Goal: Information Seeking & Learning: Learn about a topic

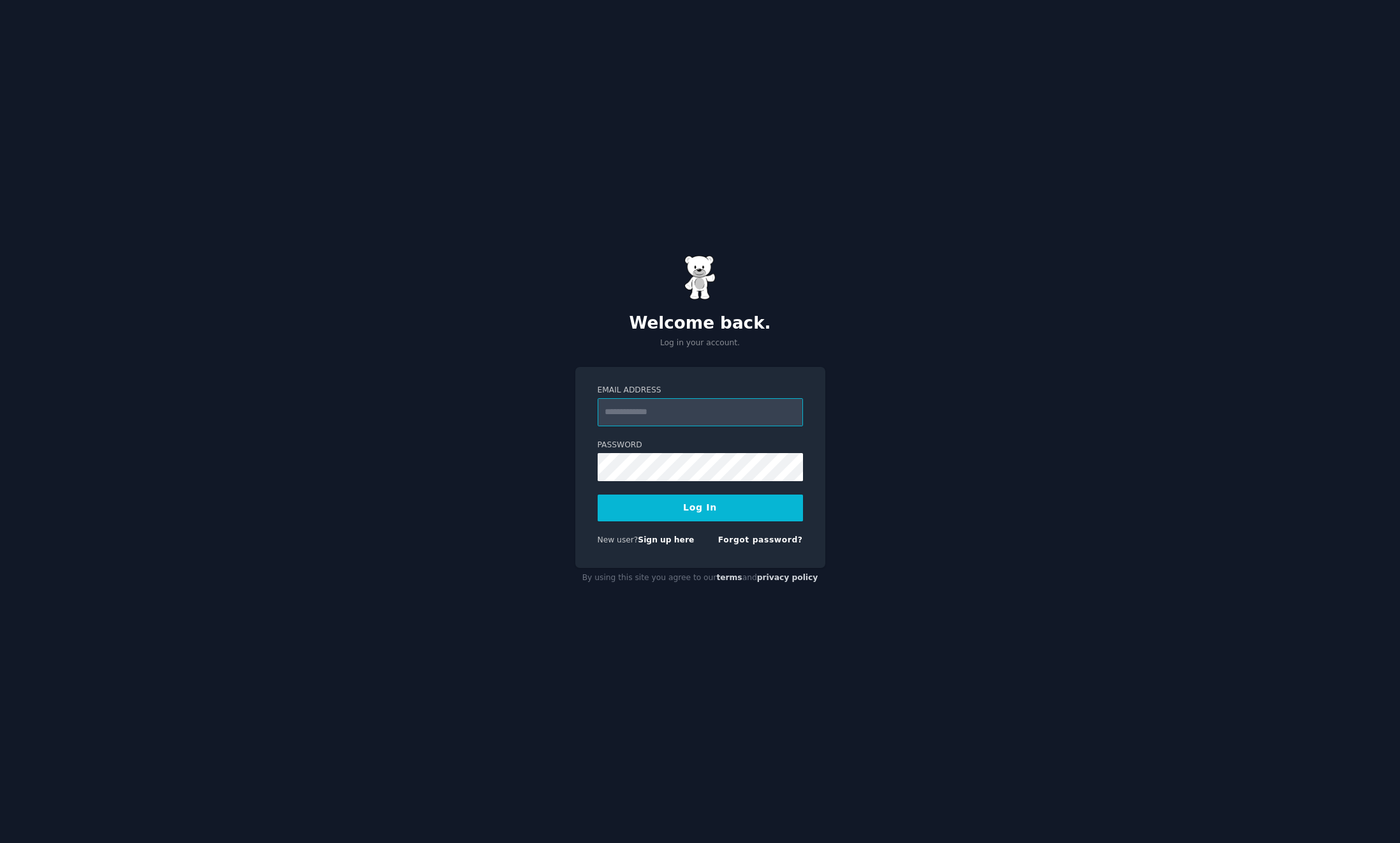
type input "**********"
click at [738, 516] on button "Log In" at bounding box center [700, 508] width 206 height 27
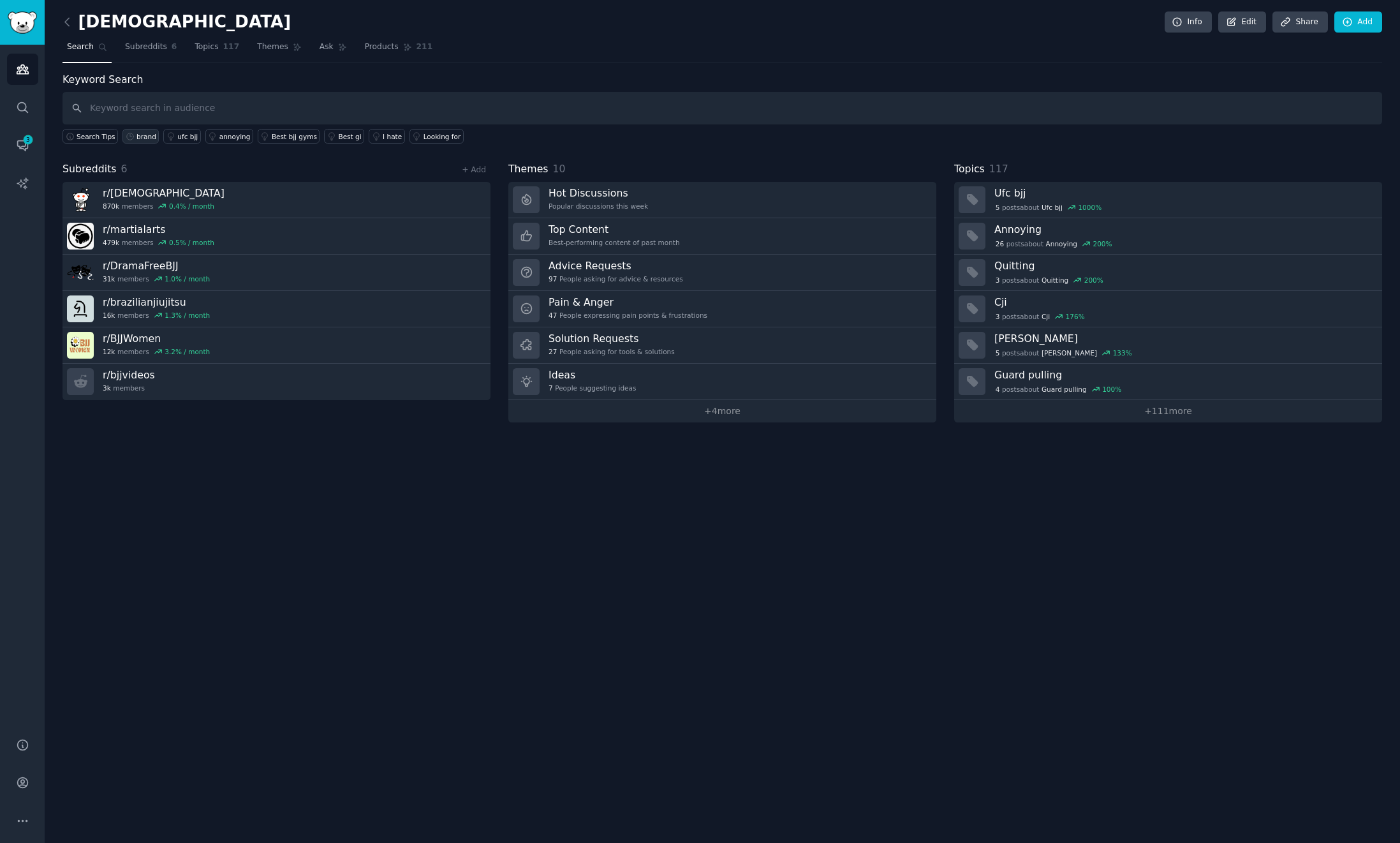
click at [144, 138] on div "brand" at bounding box center [146, 137] width 20 height 9
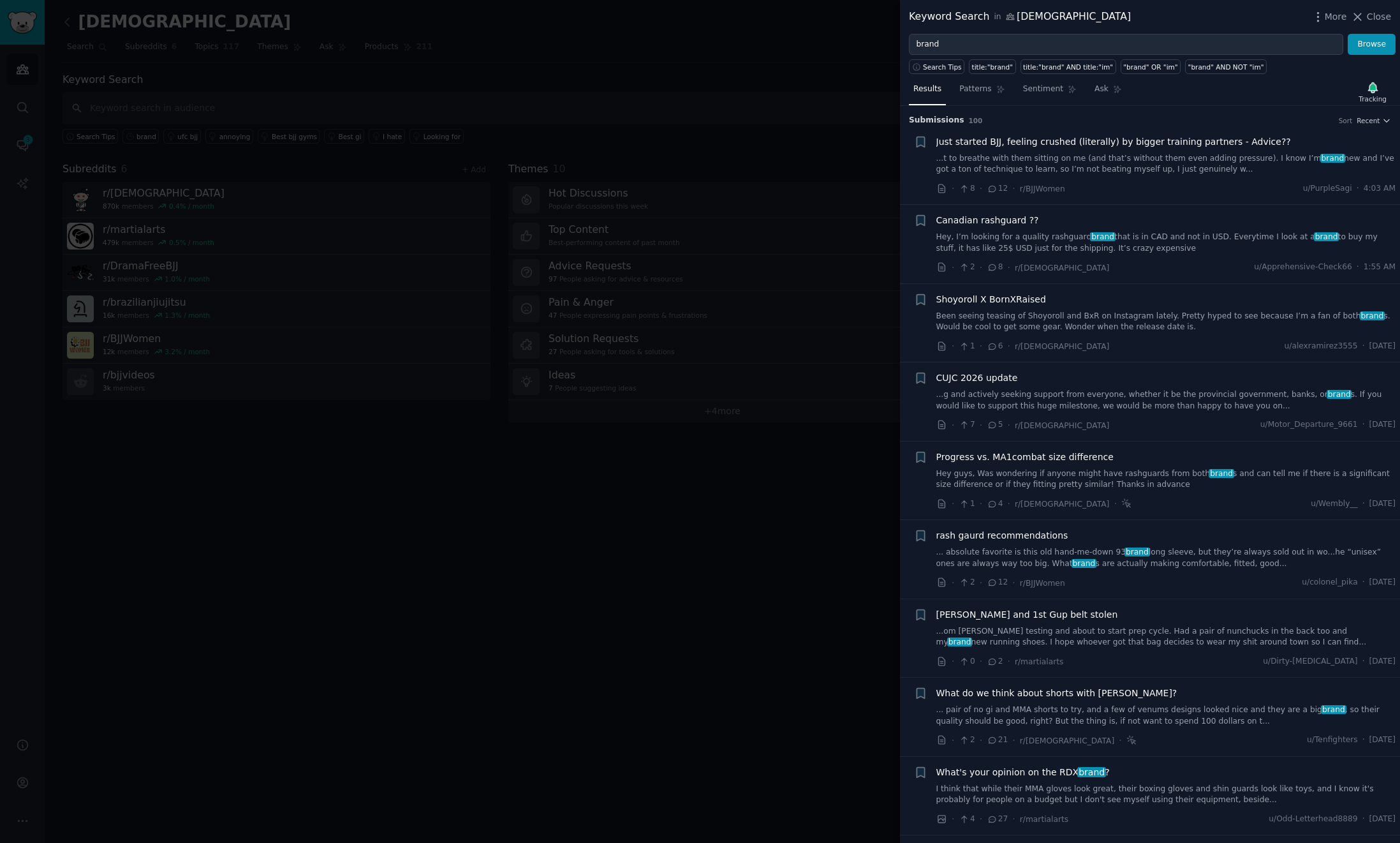
click at [377, 513] on div at bounding box center [700, 421] width 1400 height 843
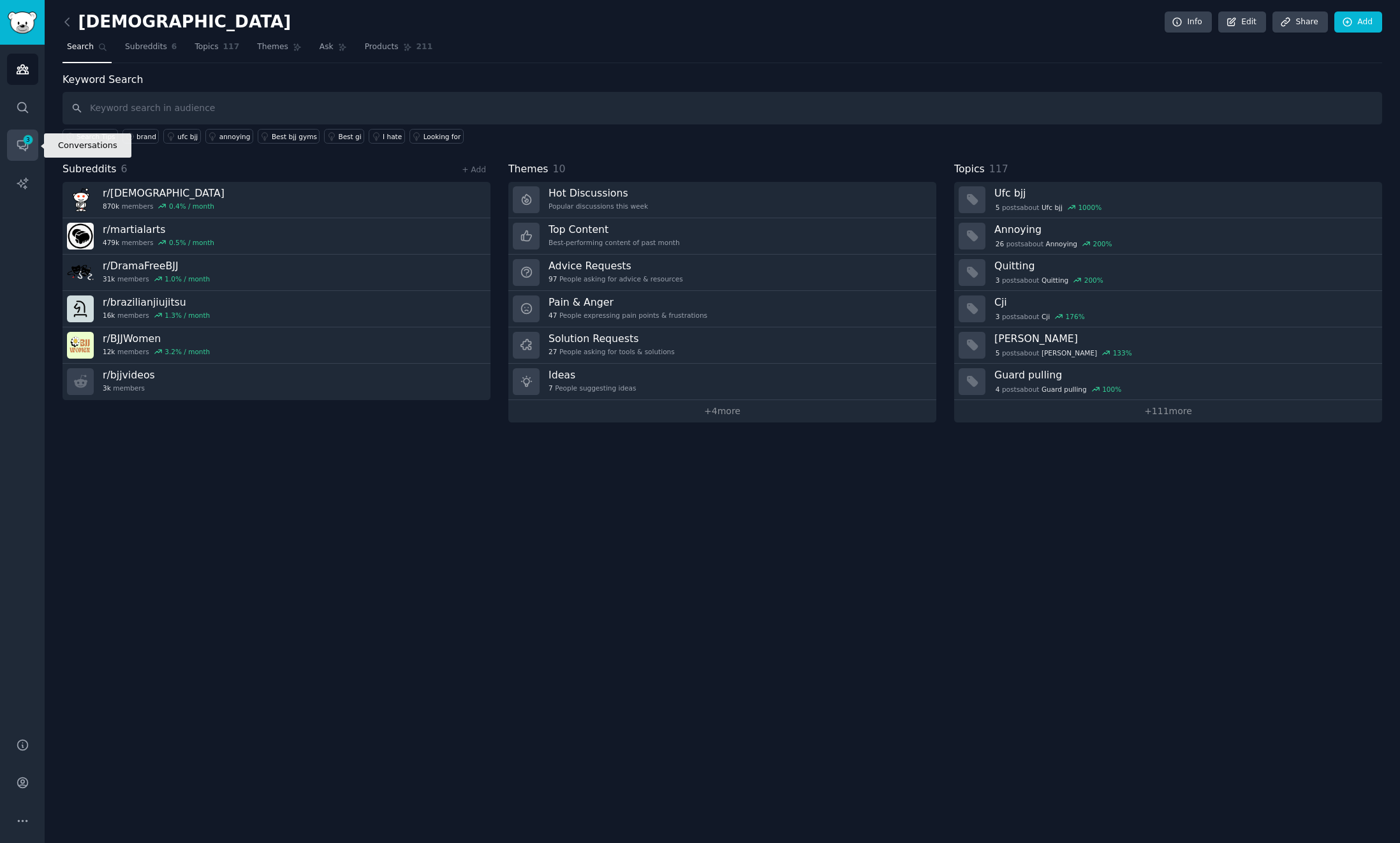
click at [25, 141] on span "3" at bounding box center [28, 140] width 11 height 9
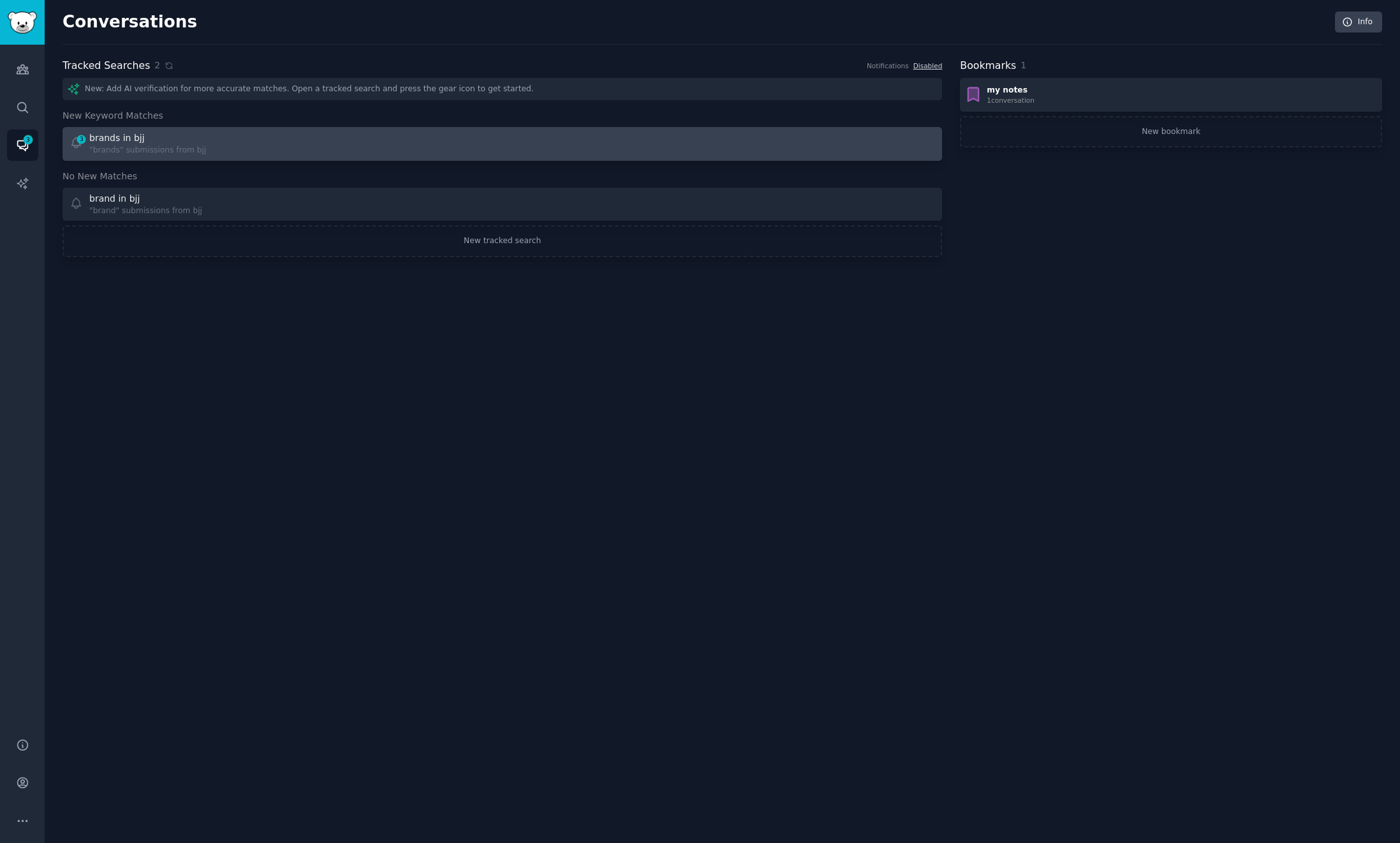
click at [238, 153] on div "3 brands in bjj "brands" submissions from bjj" at bounding box center [281, 144] width 425 height 25
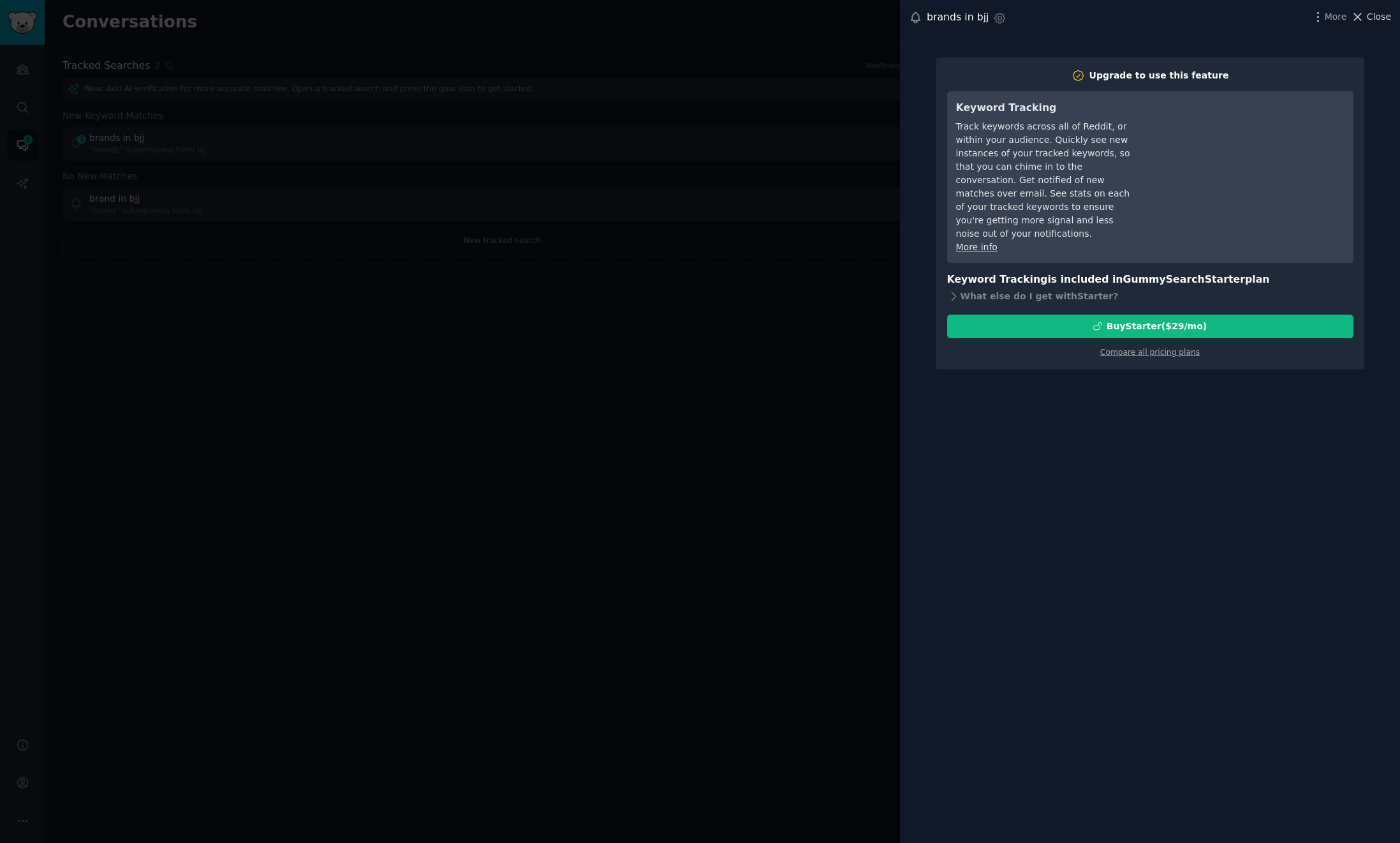
click at [1383, 14] on span "Close" at bounding box center [1379, 17] width 24 height 13
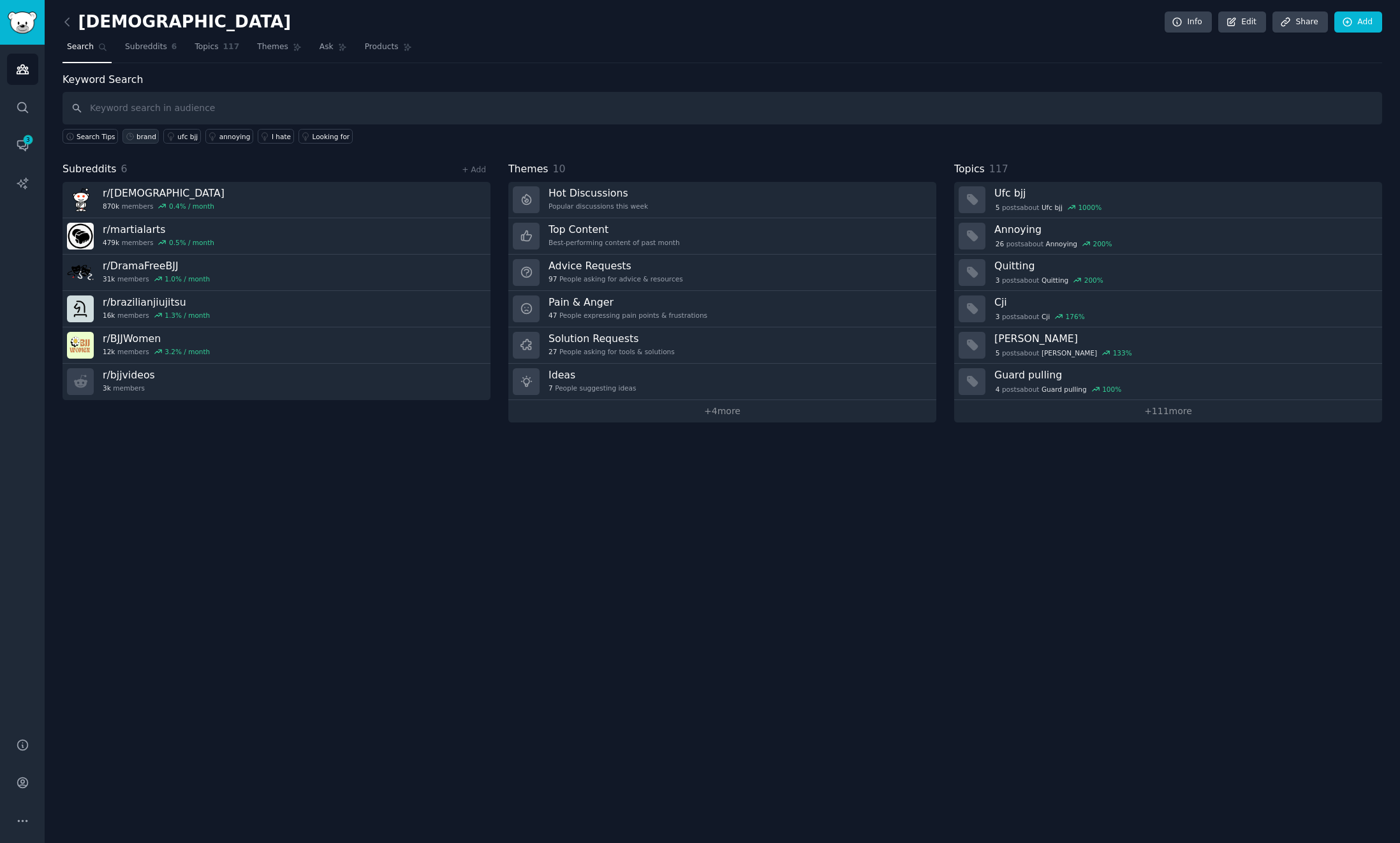
click at [137, 138] on div "brand" at bounding box center [146, 137] width 20 height 9
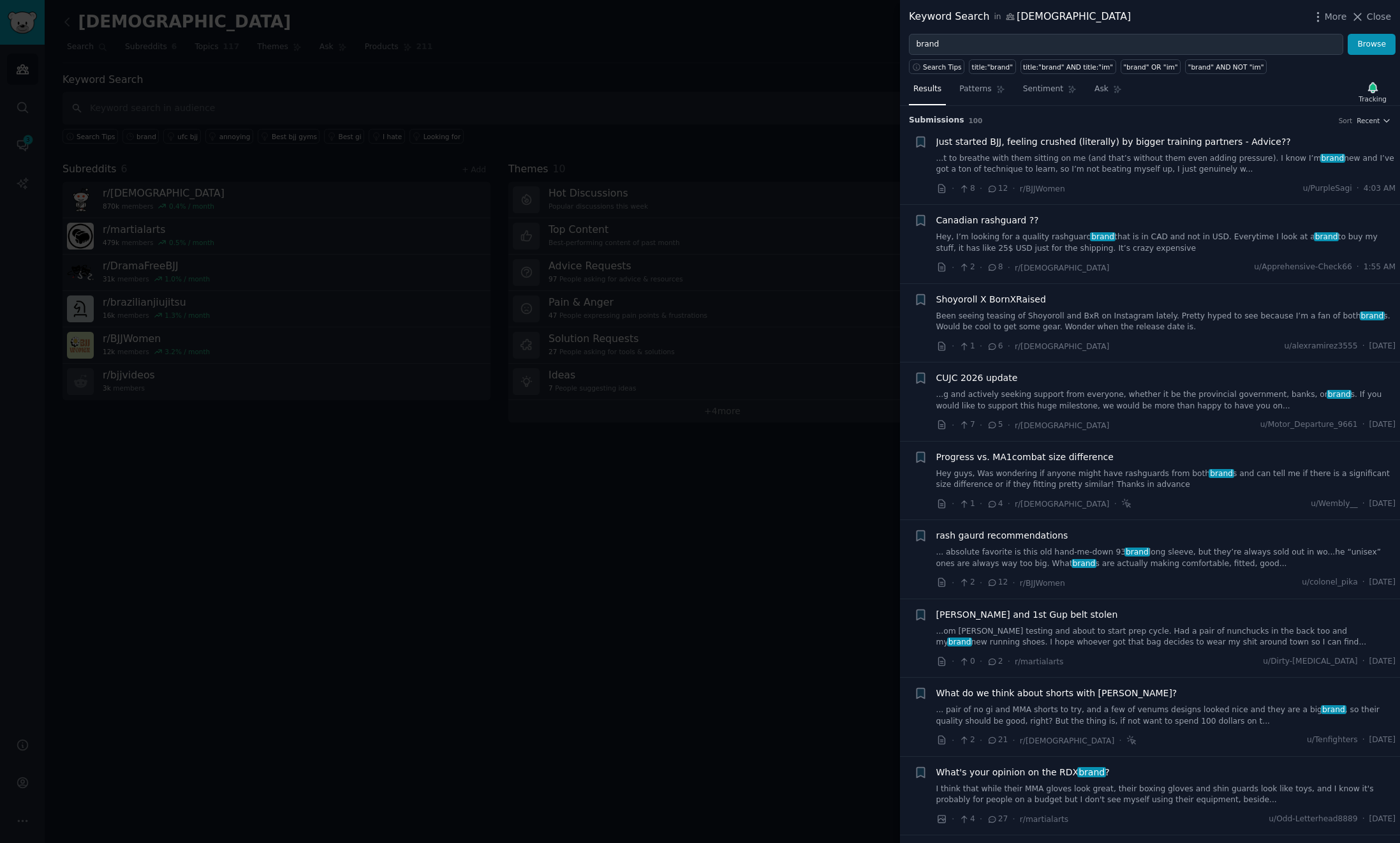
click at [994, 188] on icon at bounding box center [992, 189] width 11 height 9
click at [1155, 160] on link "...t to breathe with them sitting on me (and that’s without them even adding pr…" at bounding box center [1166, 165] width 460 height 22
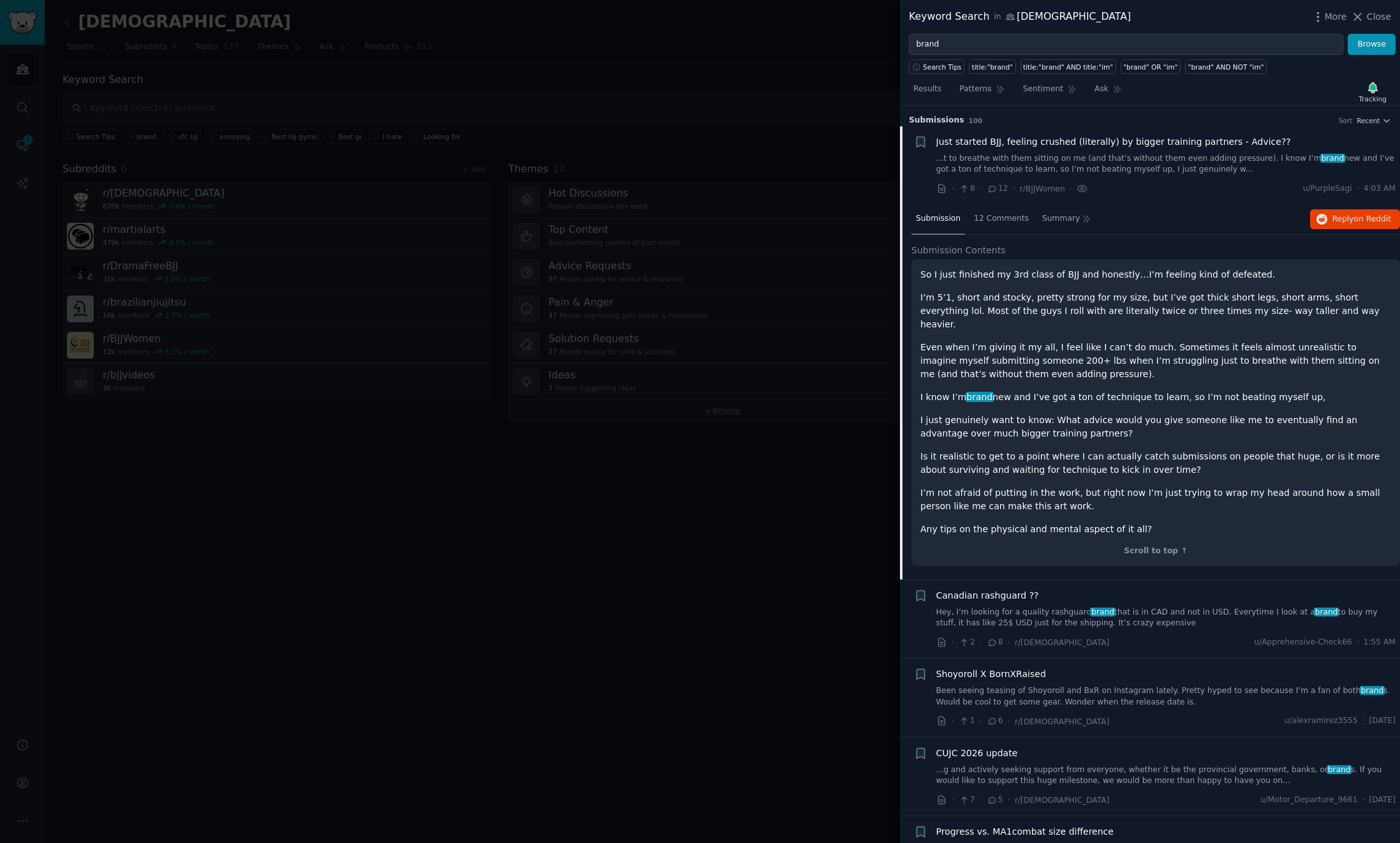
scroll to position [20, 0]
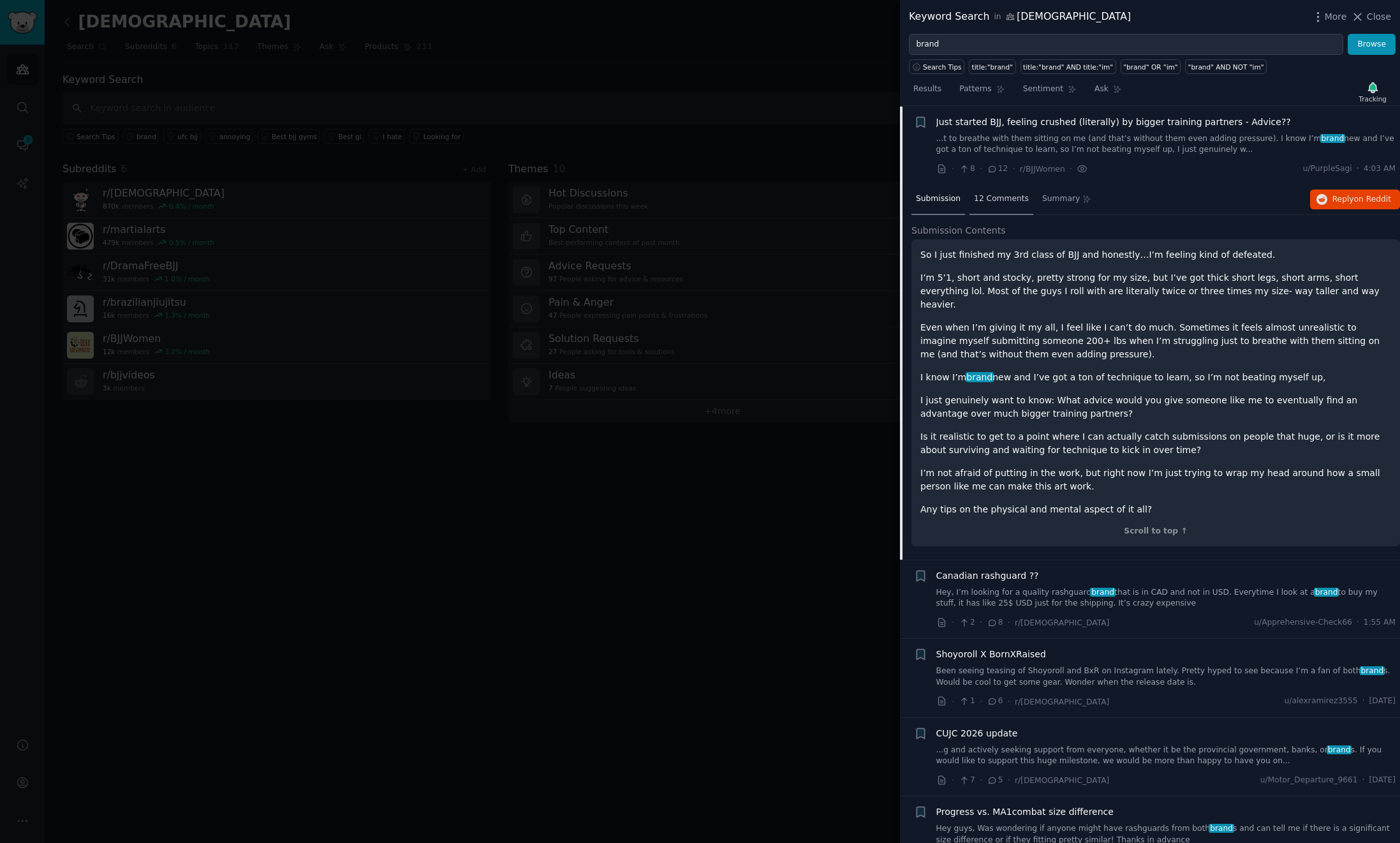
click at [1011, 202] on span "12 Comments" at bounding box center [1002, 199] width 55 height 11
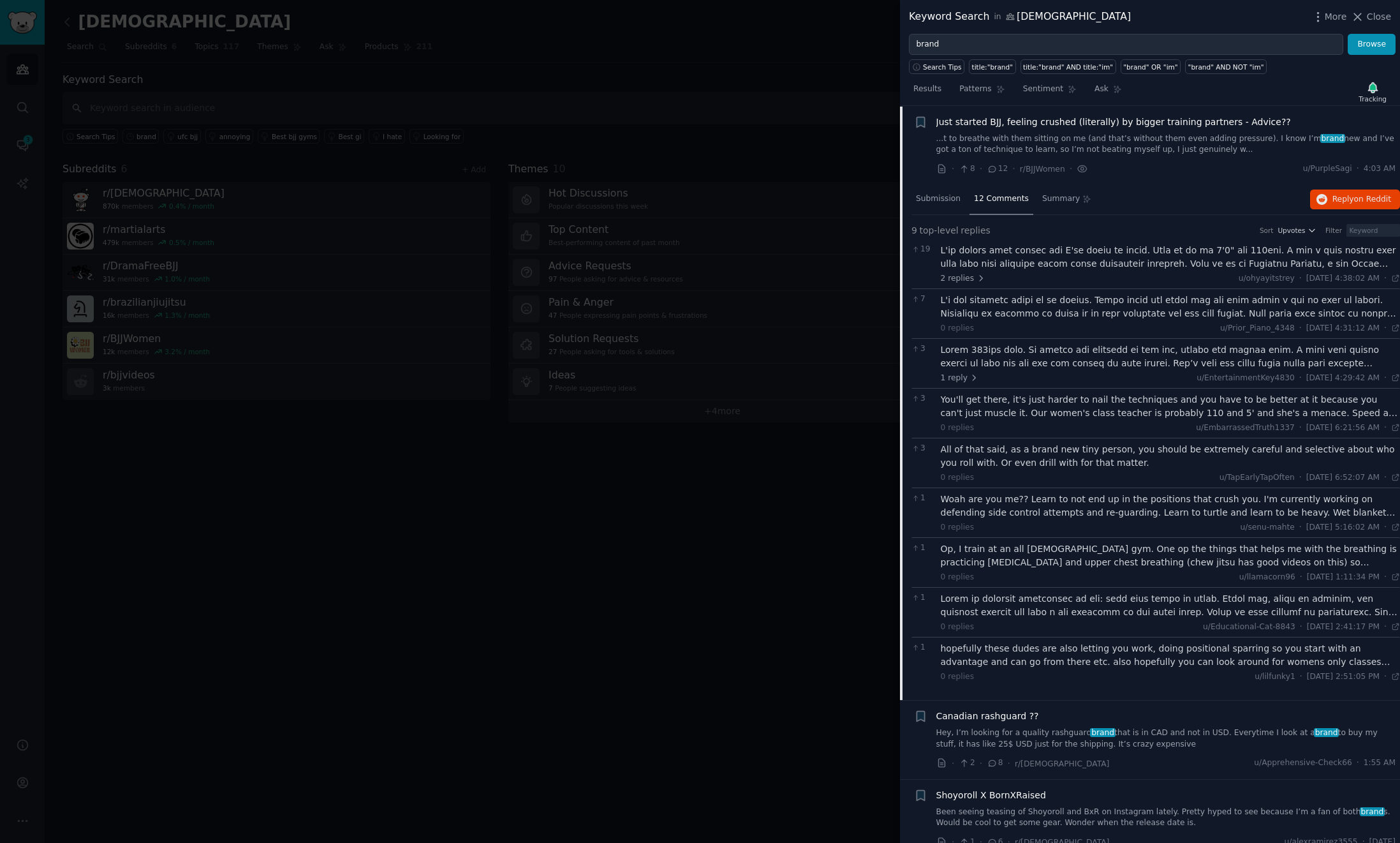
click at [1188, 256] on div at bounding box center [1171, 257] width 460 height 27
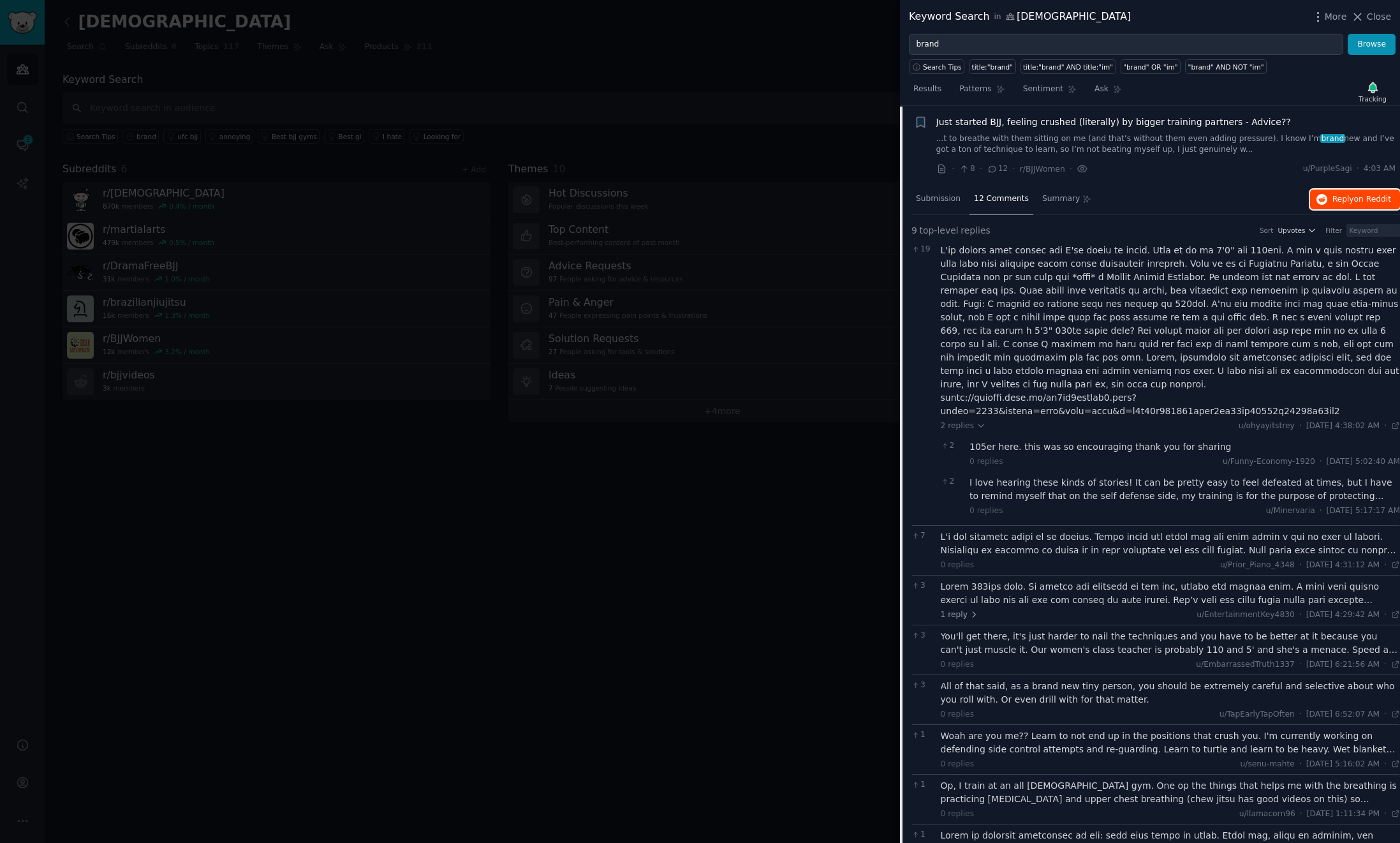
click at [1356, 192] on button "Reply on Reddit" at bounding box center [1355, 200] width 90 height 21
click at [1184, 172] on div "· 8 · 12 · r/BJJWomen · u/PurpleSagi · 4:03 AM" at bounding box center [1166, 168] width 460 height 13
click at [946, 196] on span "Submission" at bounding box center [939, 199] width 45 height 11
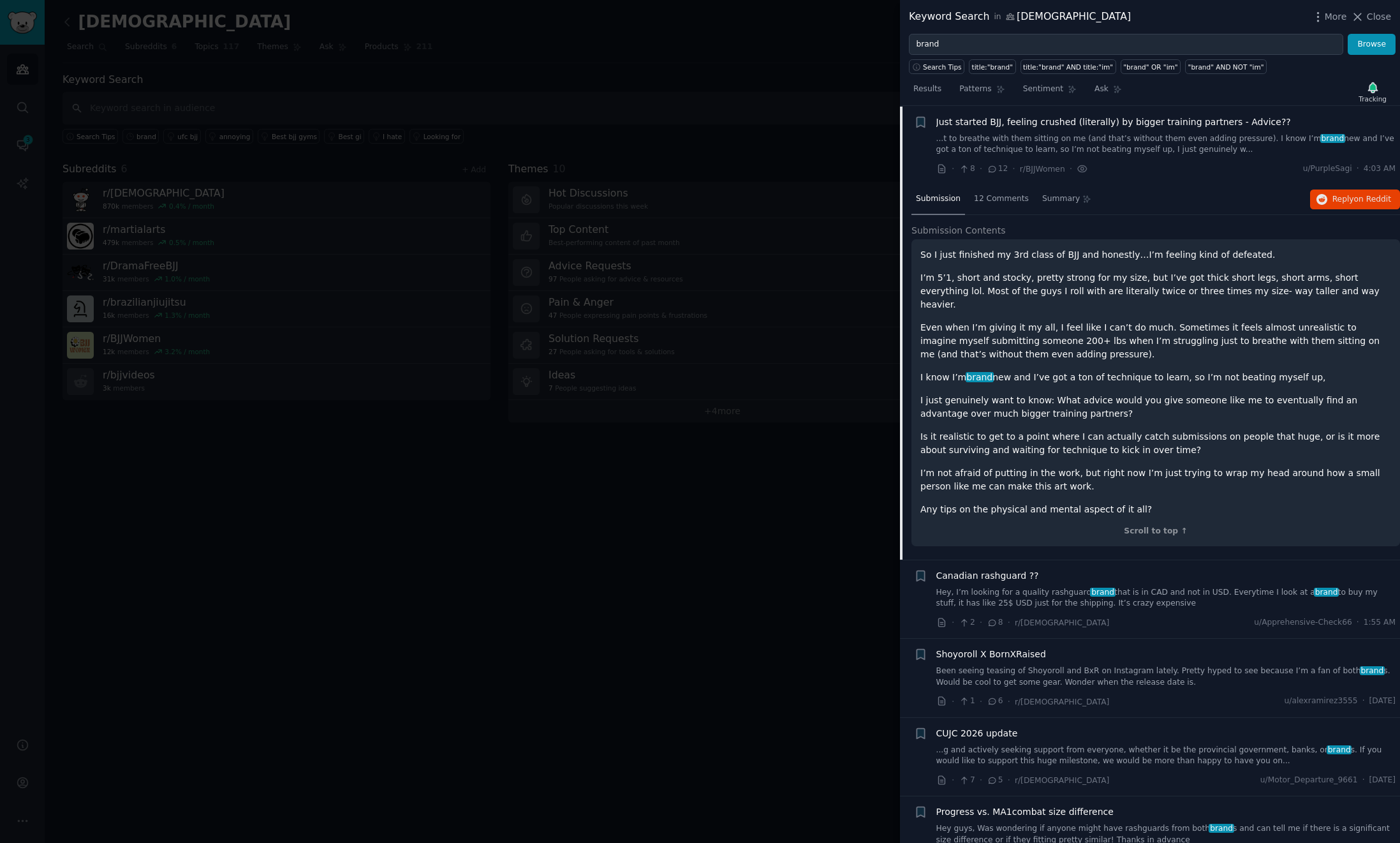
click at [1057, 144] on link "...t to breathe with them sitting on me (and that’s without them even adding pr…" at bounding box center [1166, 145] width 460 height 22
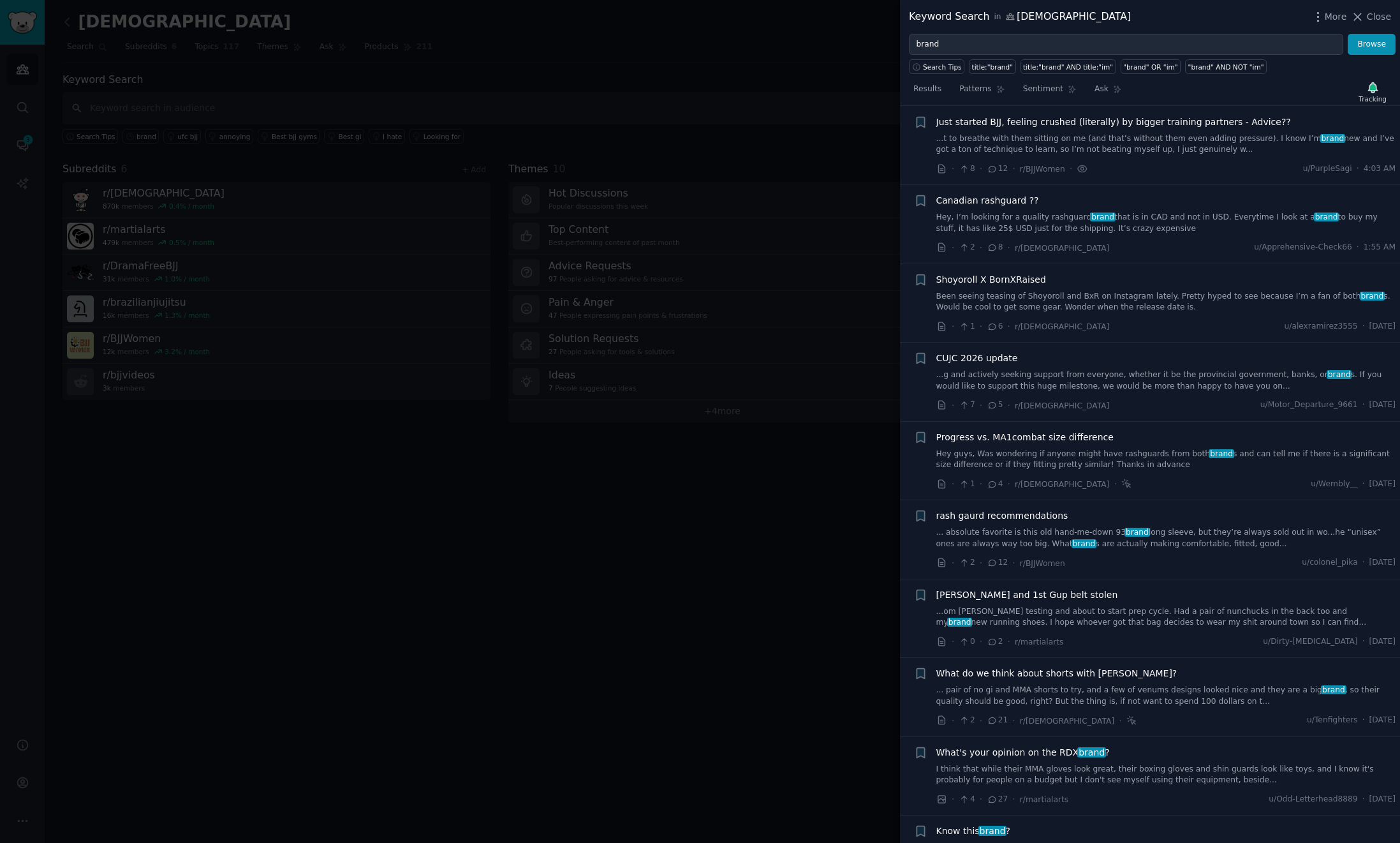
click at [1136, 236] on div "Canadian rashguard ?? Hey, I’m looking for a quality rashguard brand that is in…" at bounding box center [1166, 224] width 460 height 61
click at [1004, 227] on link "Hey, I’m looking for a quality rashguard brand that is in CAD and not in USD. E…" at bounding box center [1166, 223] width 460 height 22
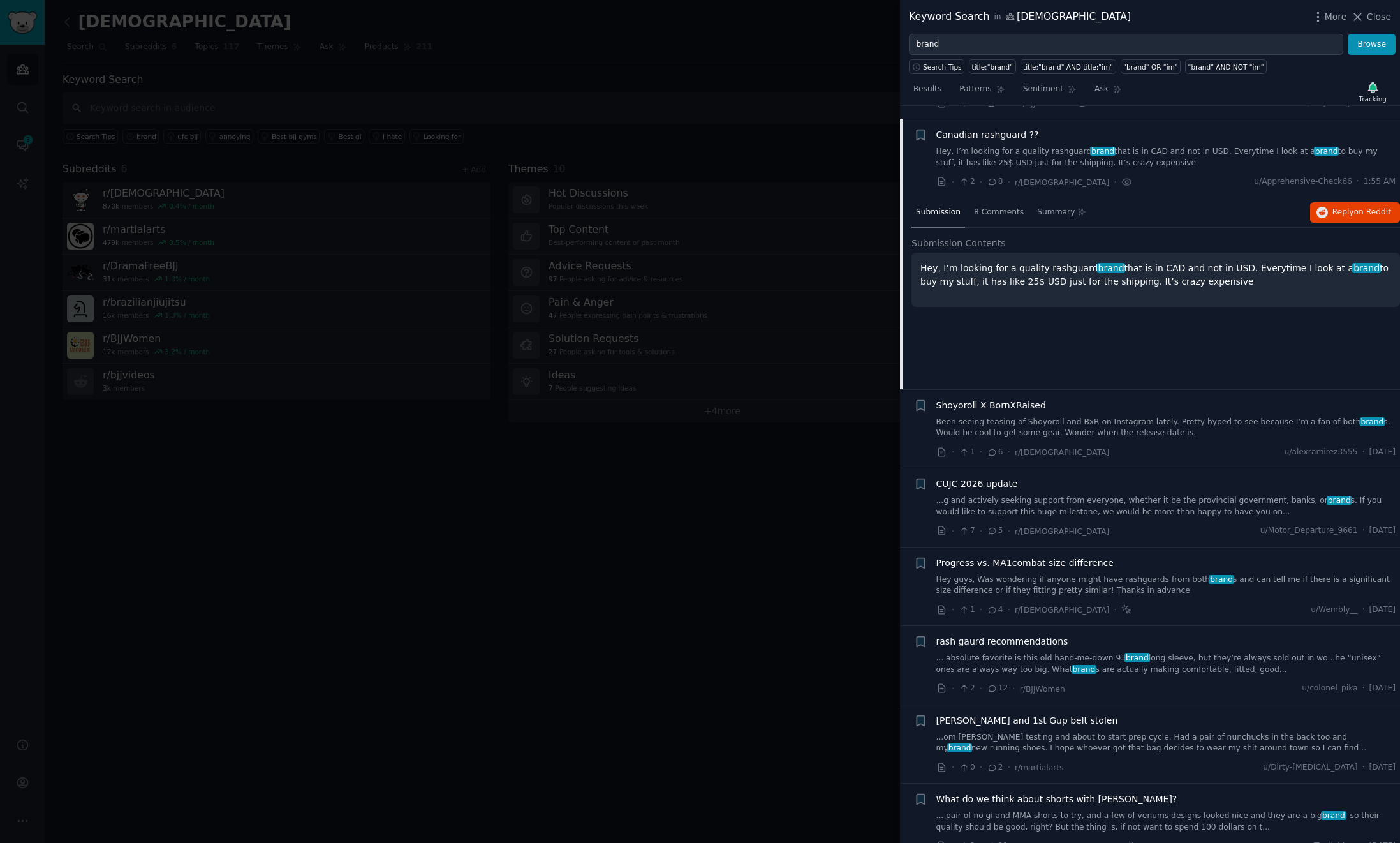
scroll to position [99, 0]
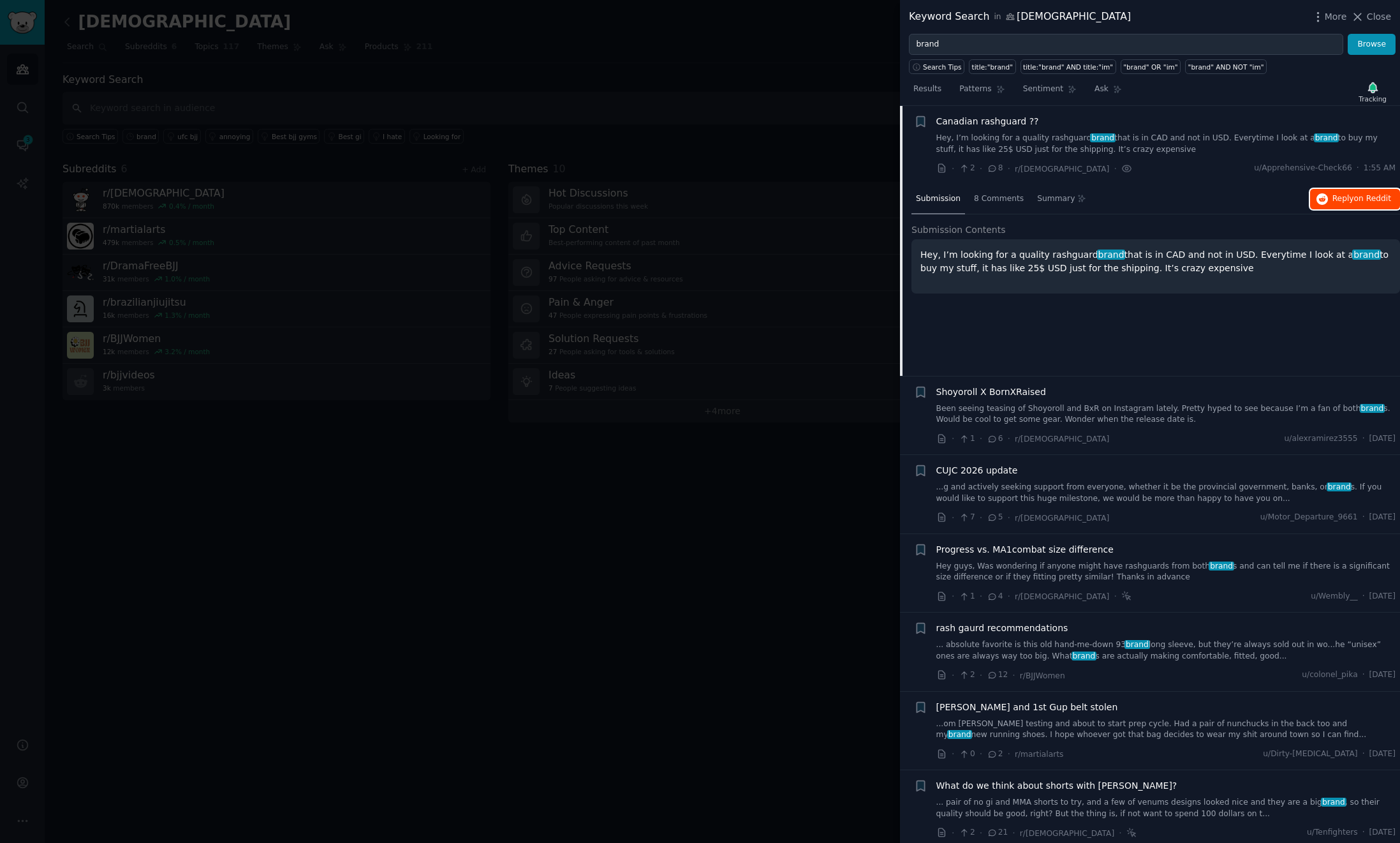
click at [1339, 202] on span "Reply on Reddit" at bounding box center [1362, 199] width 59 height 11
click at [1204, 407] on link "Been seeing teasing of Shoyoroll and BxR on Instagram lately. Pretty hyped to s…" at bounding box center [1166, 414] width 460 height 22
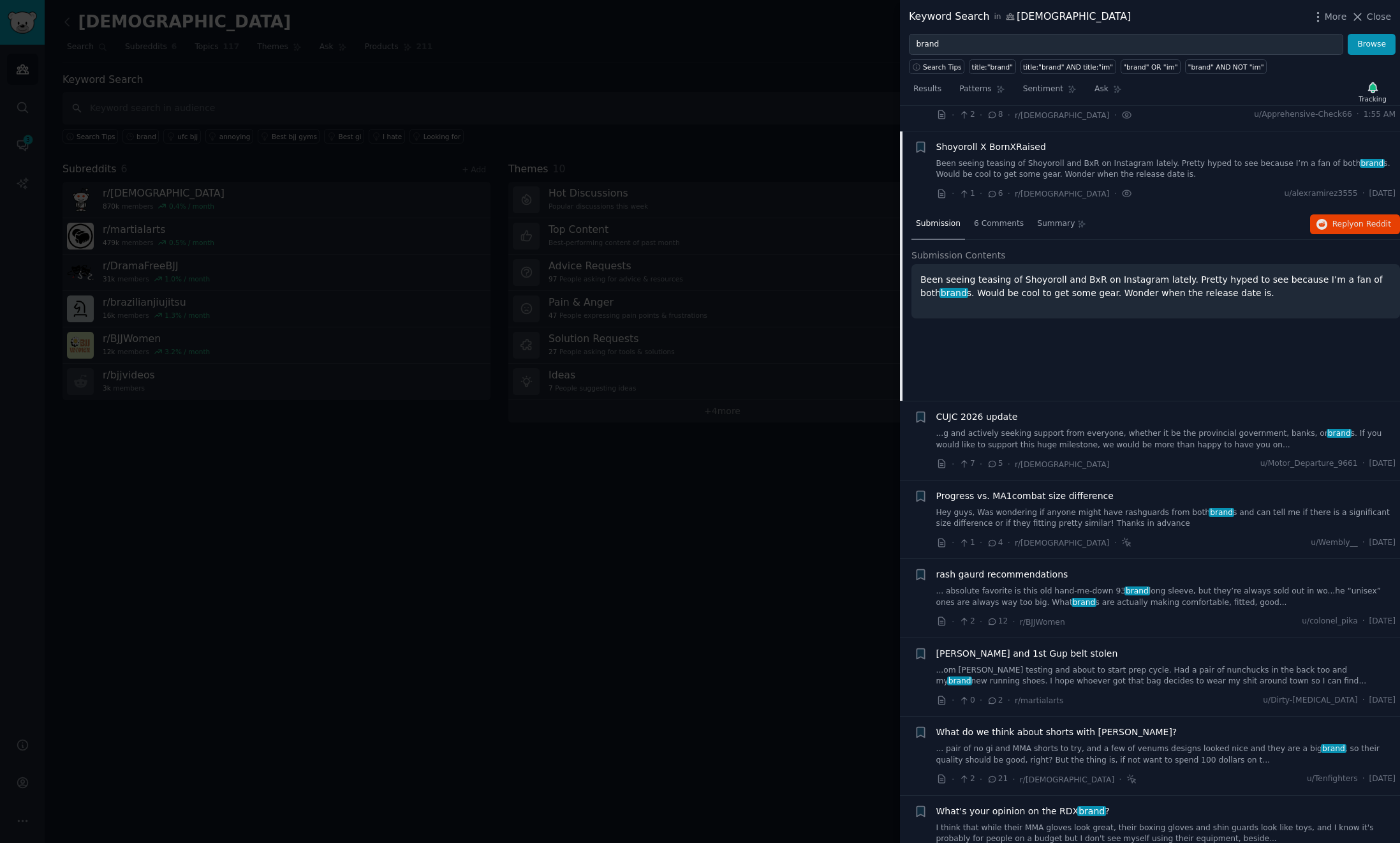
scroll to position [178, 0]
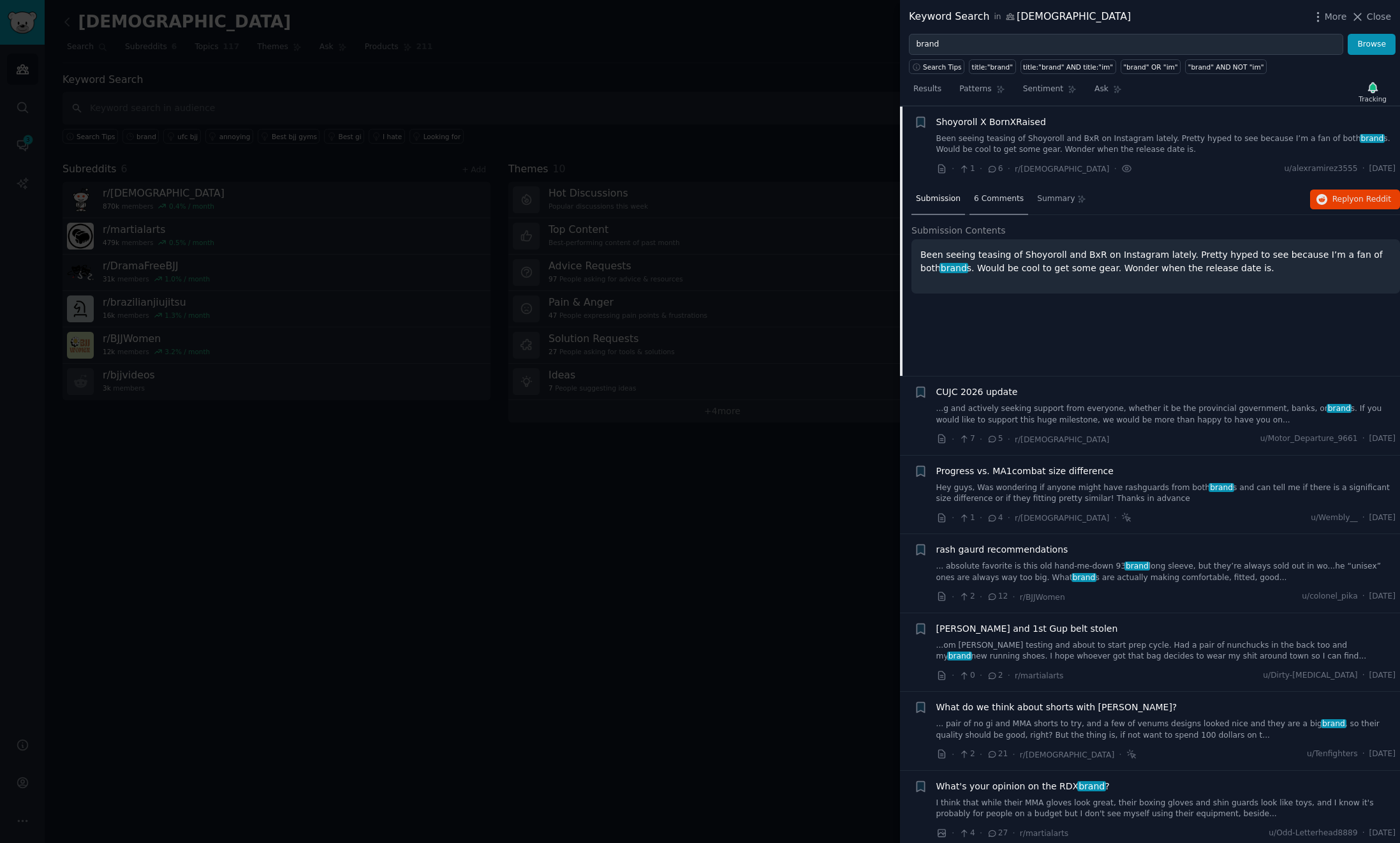
click at [1003, 197] on span "6 Comments" at bounding box center [999, 199] width 50 height 11
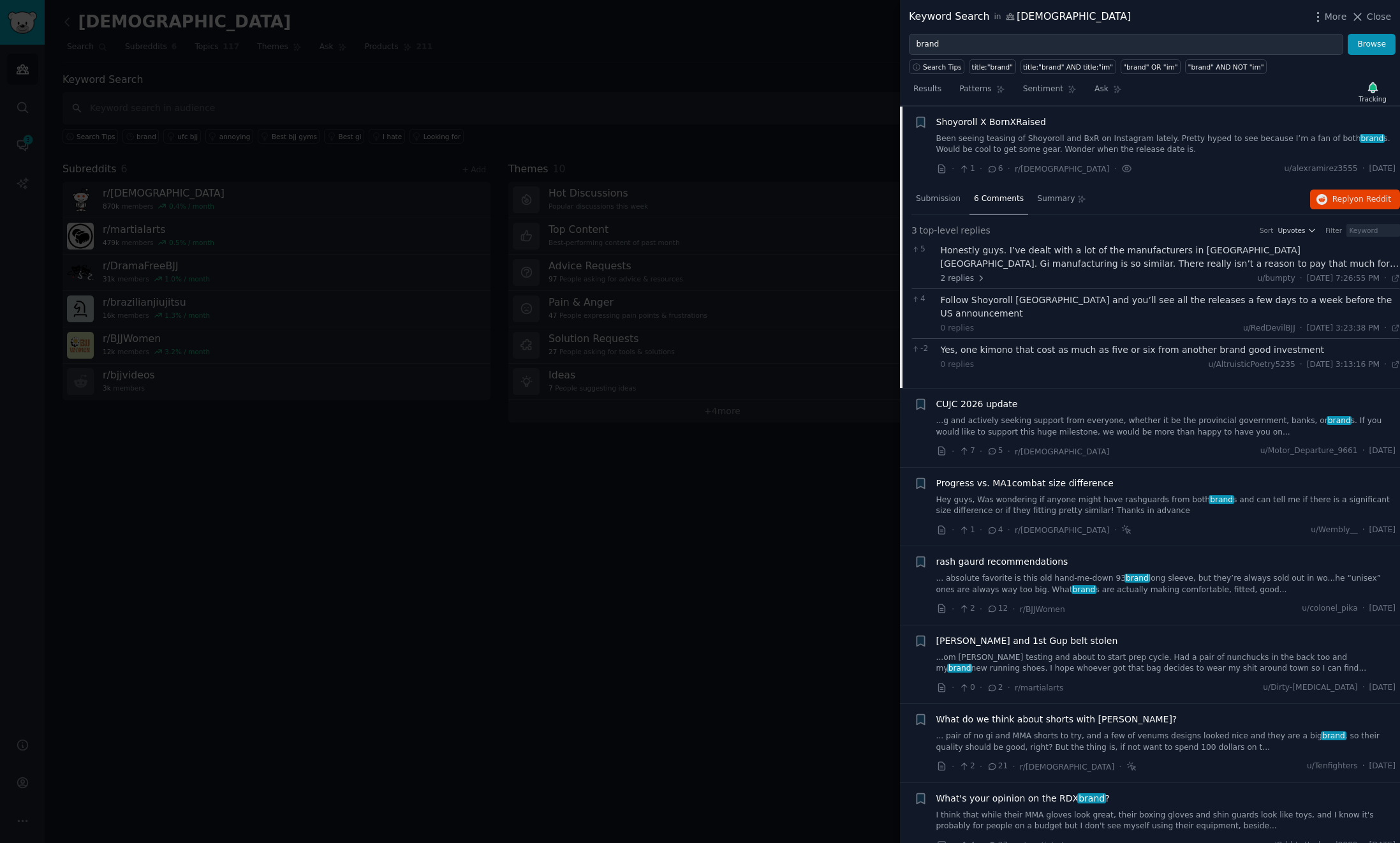
click at [1147, 141] on link "Been seeing teasing of Shoyoroll and BxR on Instagram lately. Pretty hyped to s…" at bounding box center [1166, 145] width 460 height 22
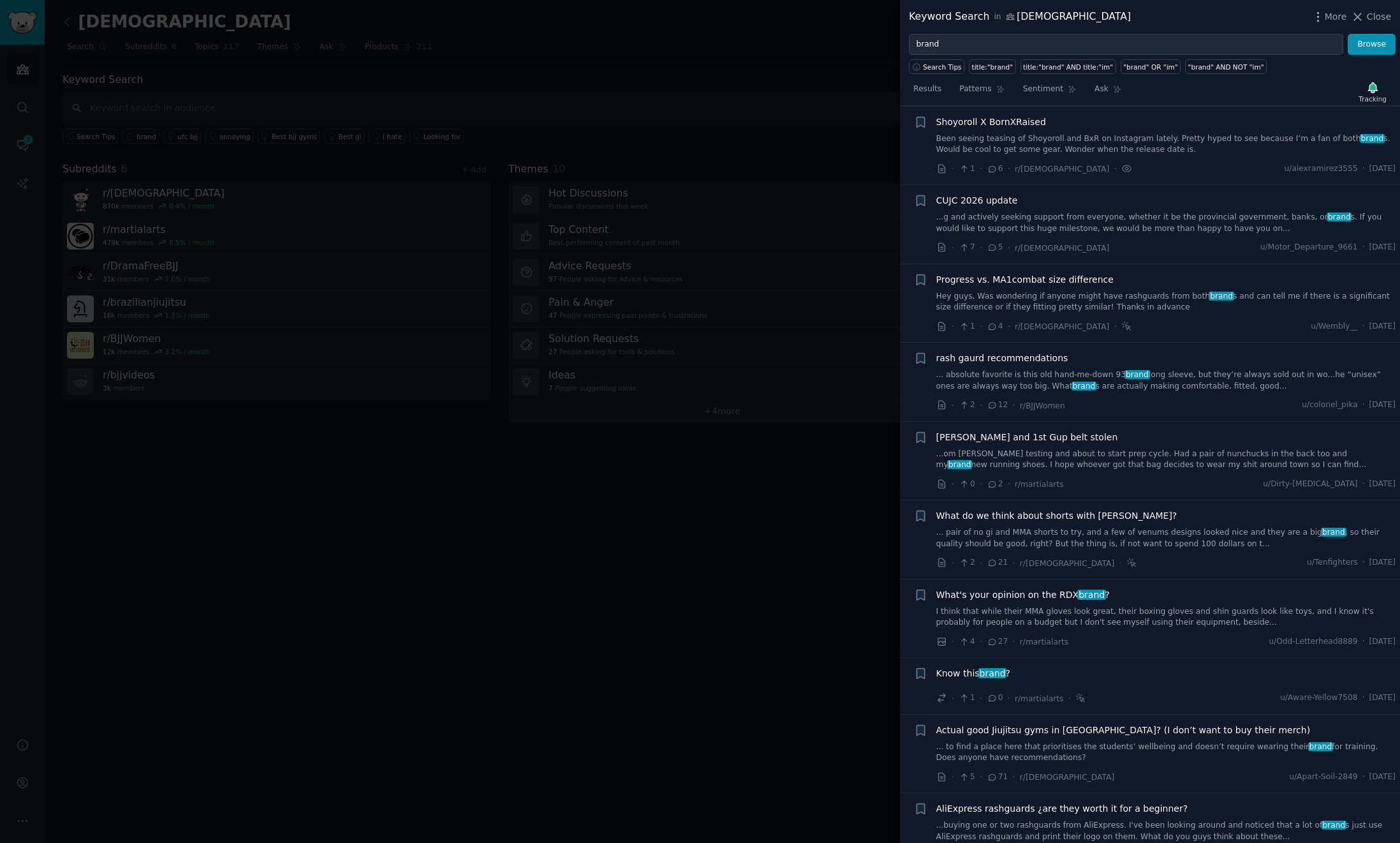
click at [1147, 141] on link "Been seeing teasing of Shoyoroll and BxR on Instagram lately. Pretty hyped to s…" at bounding box center [1166, 145] width 460 height 22
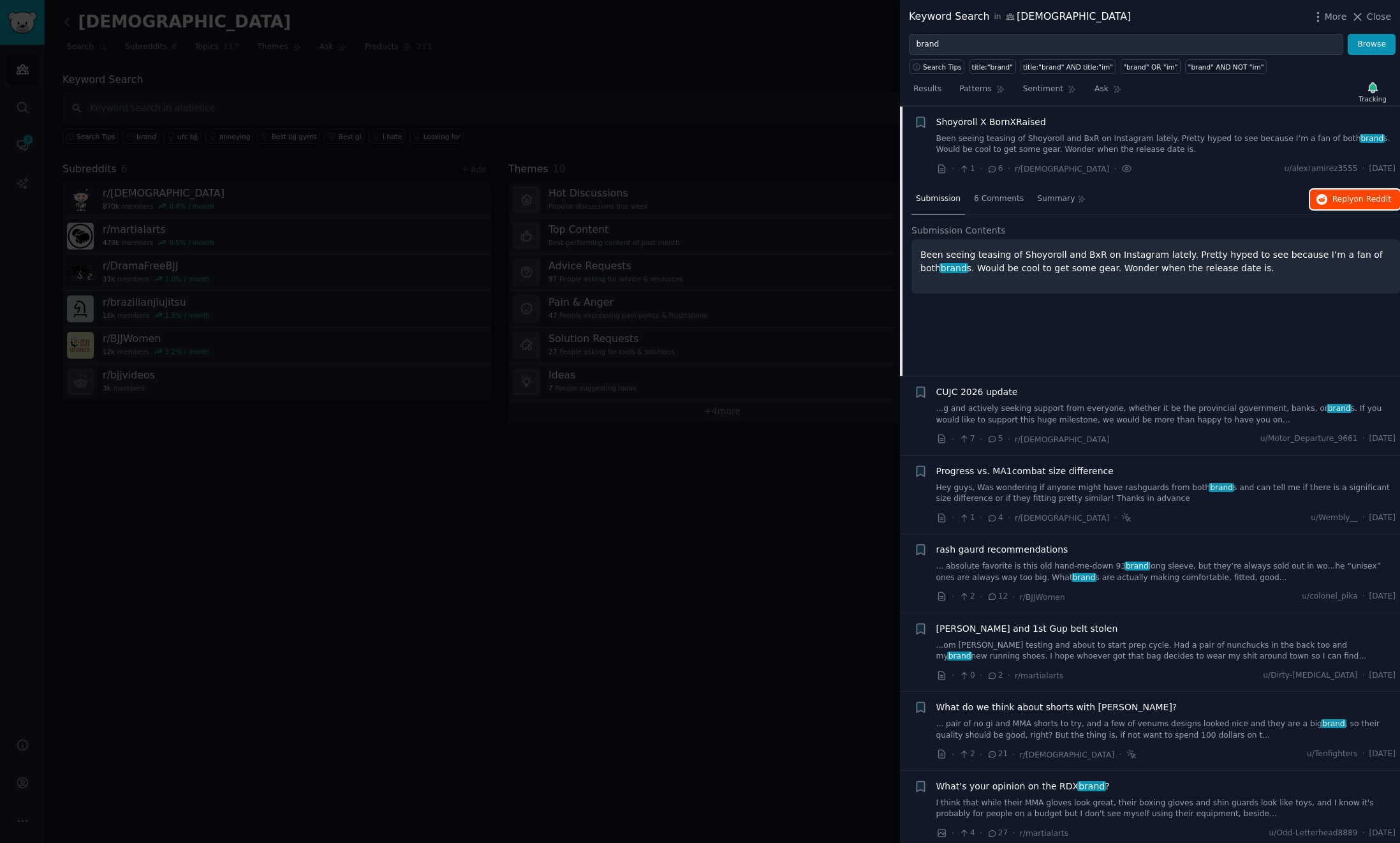
click at [1349, 200] on span "Reply on Reddit" at bounding box center [1362, 199] width 59 height 11
